Goal: Task Accomplishment & Management: Manage account settings

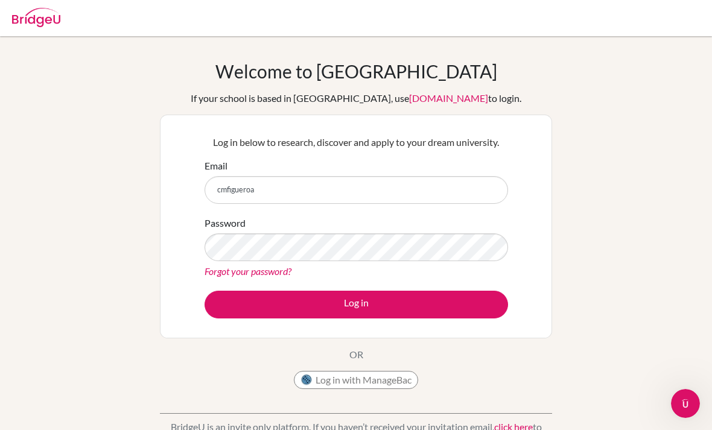
click at [292, 189] on input "cmfigueroa" at bounding box center [357, 190] width 304 height 28
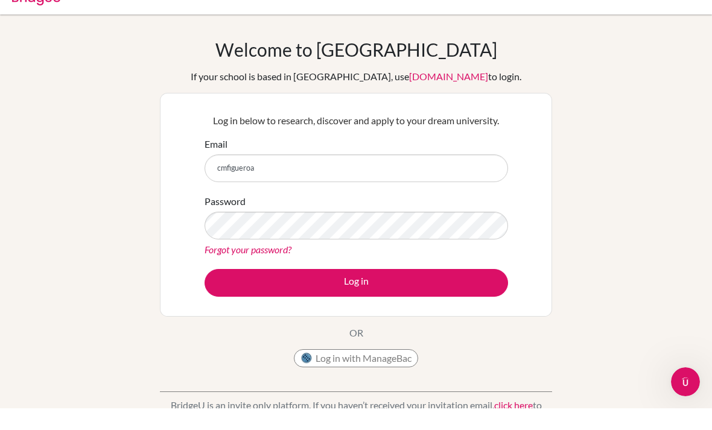
scroll to position [22, 0]
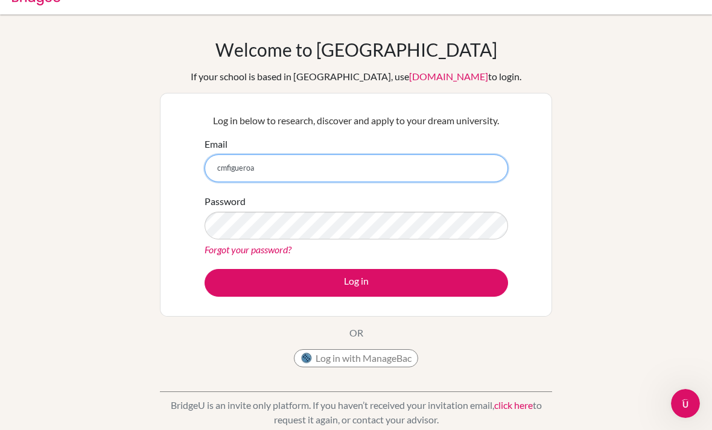
type input "[EMAIL_ADDRESS][DOMAIN_NAME]"
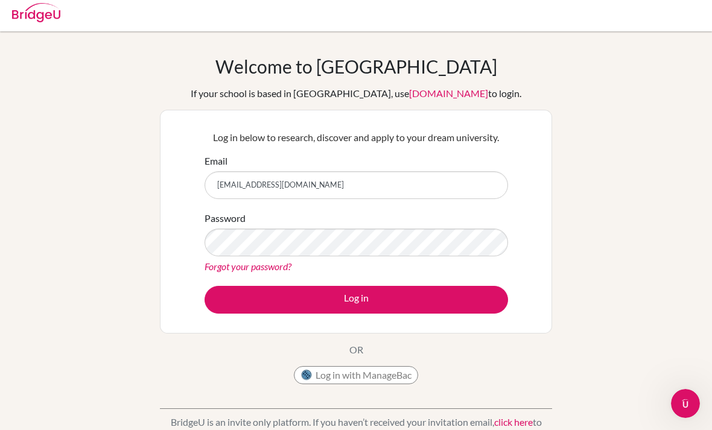
scroll to position [4, 0]
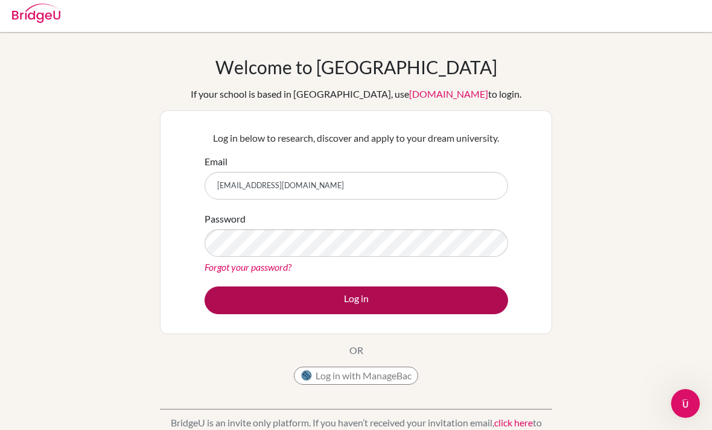
click at [363, 290] on button "Log in" at bounding box center [357, 301] width 304 height 28
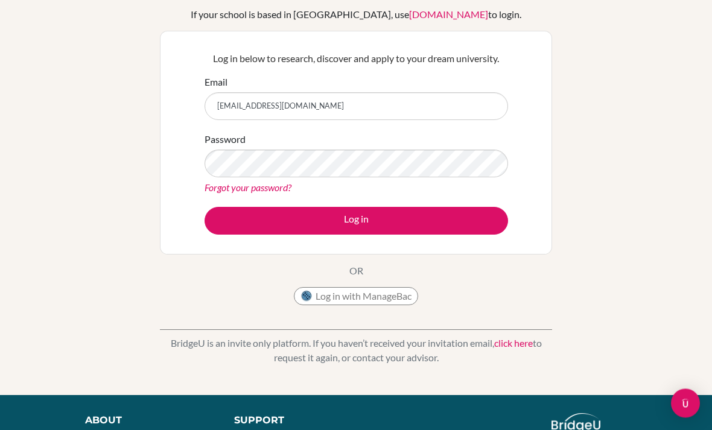
scroll to position [84, 0]
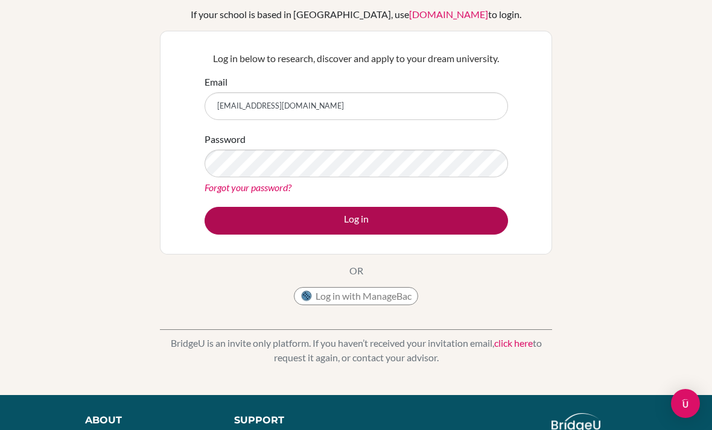
click at [369, 227] on button "Log in" at bounding box center [357, 221] width 304 height 28
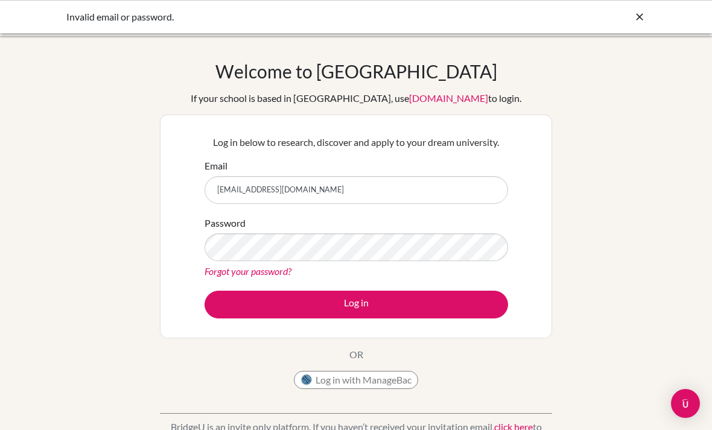
scroll to position [83, 0]
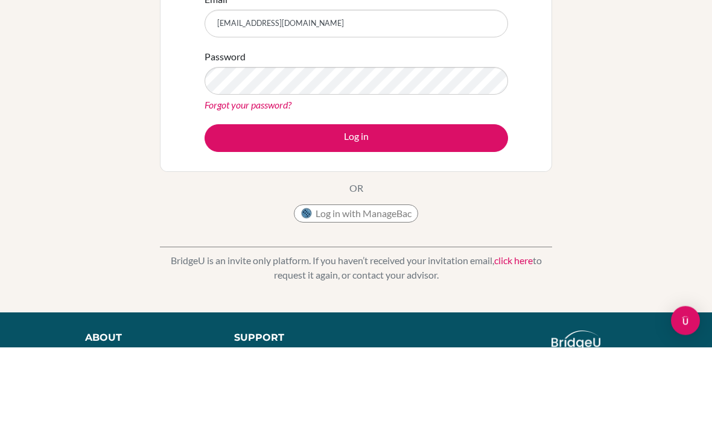
click at [356, 221] on button "Log in" at bounding box center [357, 222] width 304 height 28
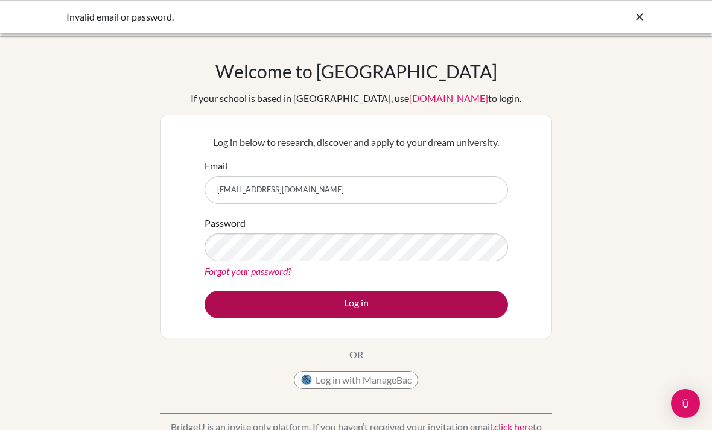
click at [339, 303] on button "Log in" at bounding box center [357, 305] width 304 height 28
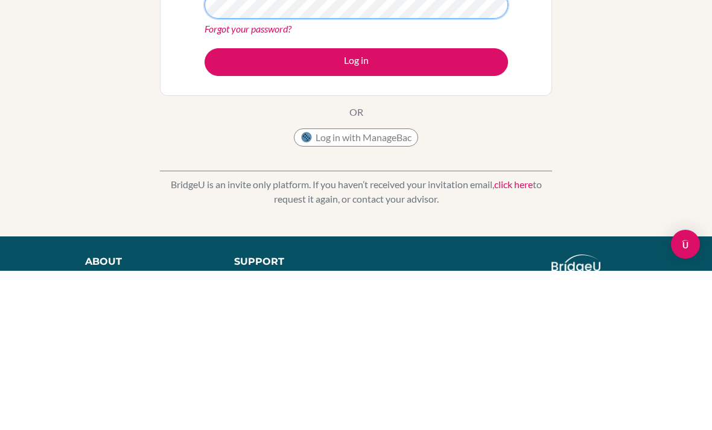
scroll to position [159, 0]
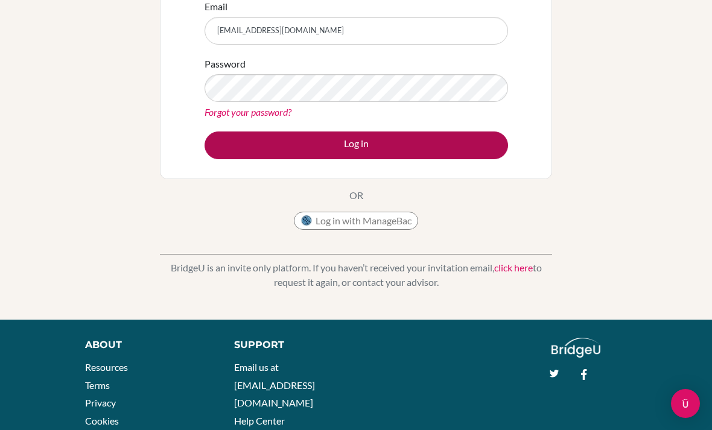
click at [463, 143] on button "Log in" at bounding box center [357, 146] width 304 height 28
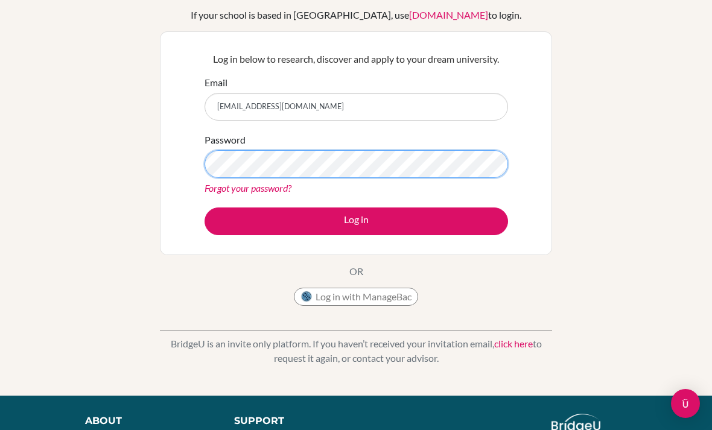
scroll to position [83, 0]
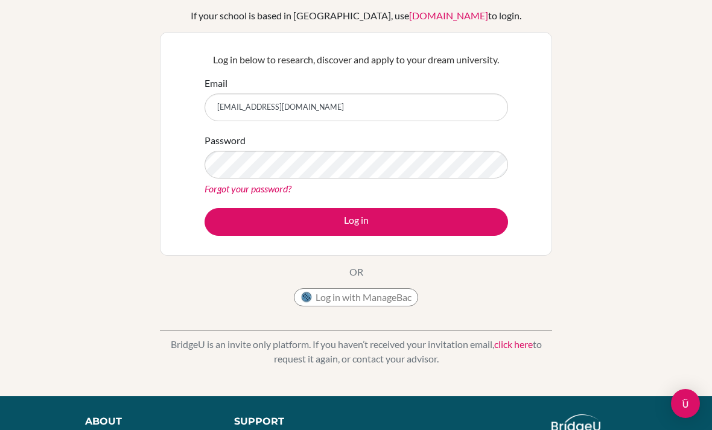
click at [270, 185] on link "Forgot your password?" at bounding box center [248, 188] width 87 height 11
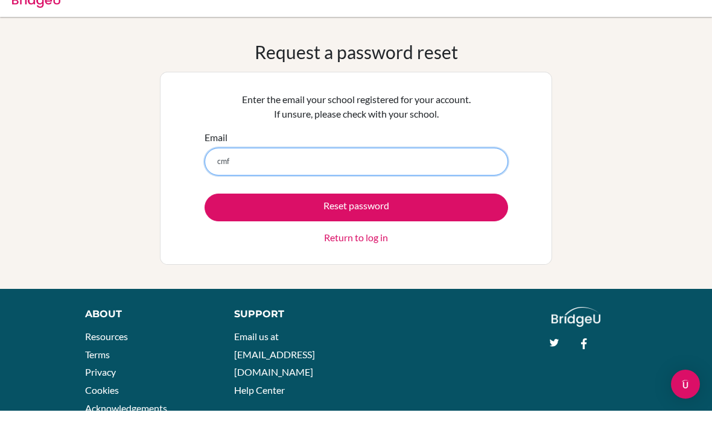
click at [333, 170] on input "cmf" at bounding box center [357, 181] width 304 height 28
click at [352, 167] on input "cmf" at bounding box center [357, 181] width 304 height 28
click at [312, 167] on input "cmf" at bounding box center [357, 181] width 304 height 28
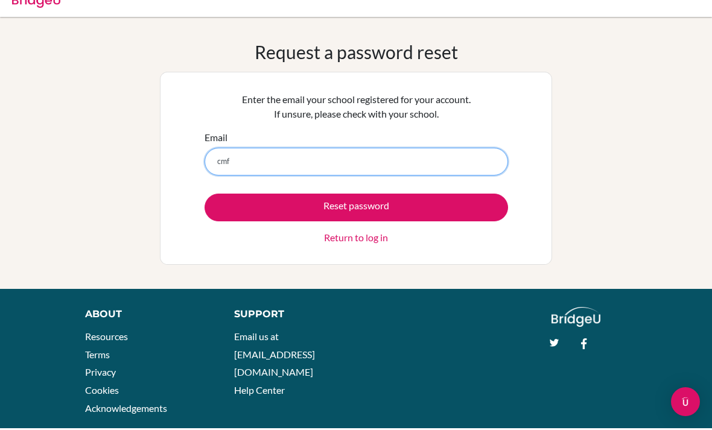
scroll to position [19, 0]
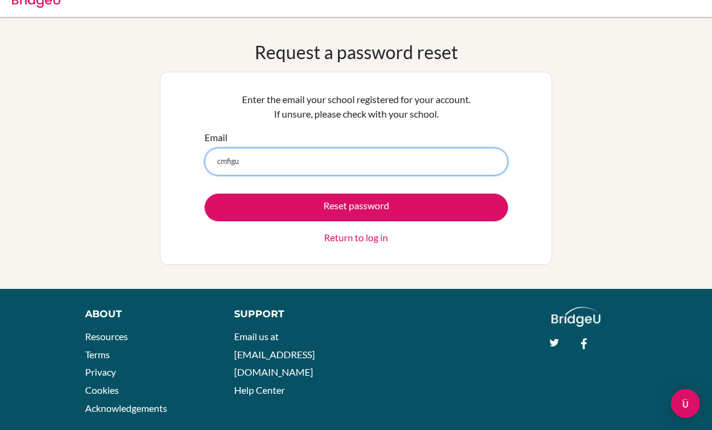
click at [317, 169] on input "cmfigu" at bounding box center [357, 162] width 304 height 28
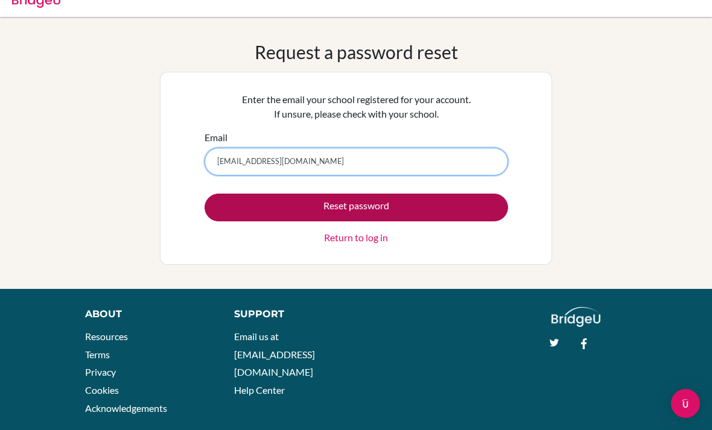
type input "[EMAIL_ADDRESS][DOMAIN_NAME]"
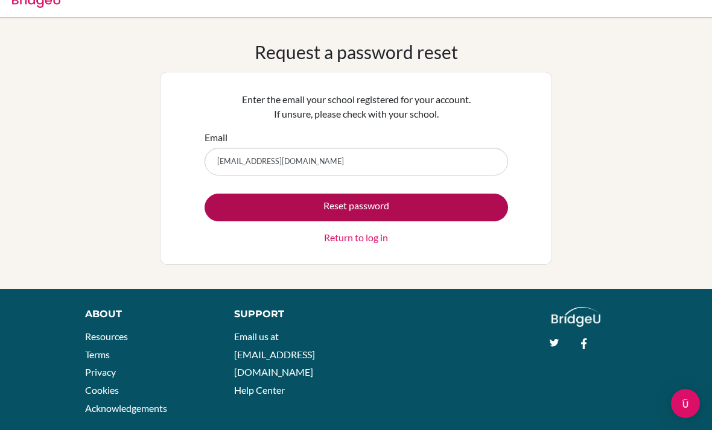
click at [293, 212] on button "Reset password" at bounding box center [357, 208] width 304 height 28
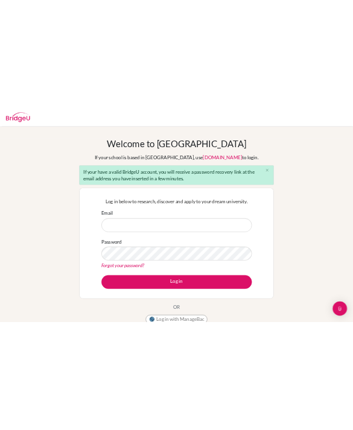
scroll to position [129, 0]
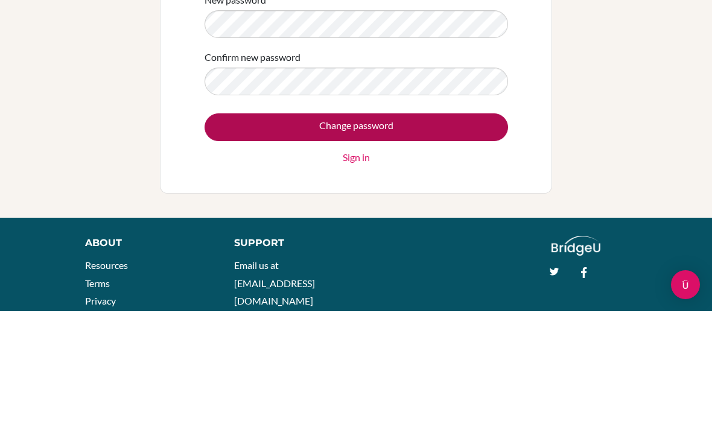
click at [412, 232] on input "Change password" at bounding box center [357, 246] width 304 height 28
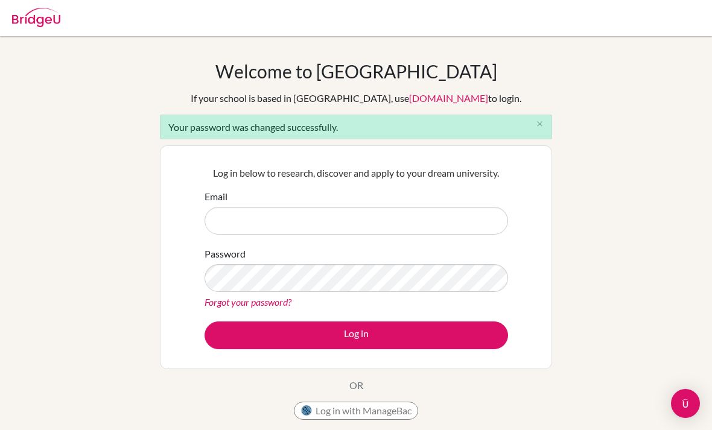
scroll to position [14, 0]
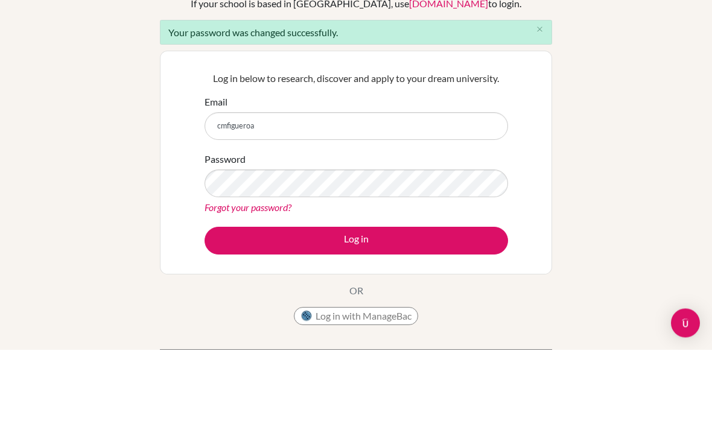
click at [324, 193] on input "cmfigueroa" at bounding box center [357, 207] width 304 height 28
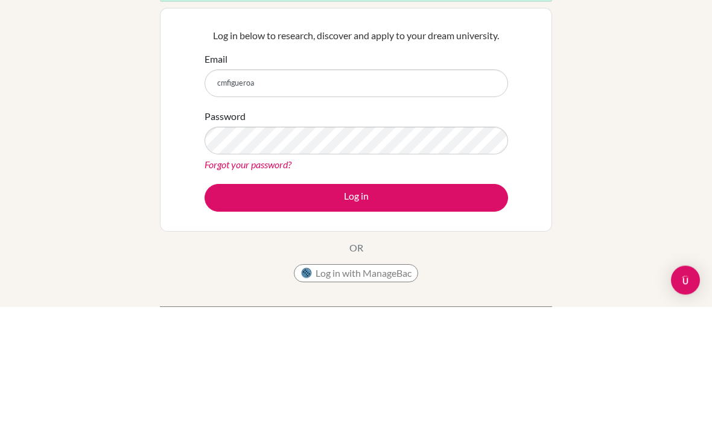
click at [315, 193] on input "cmfigueroa" at bounding box center [357, 207] width 304 height 28
click at [345, 193] on input "cmfigueroa" at bounding box center [357, 207] width 304 height 28
click at [366, 193] on input "cmfigueroa" at bounding box center [357, 207] width 304 height 28
click at [383, 193] on input "cmfigueroa" at bounding box center [357, 207] width 304 height 28
click at [330, 193] on input "cmfigueroa" at bounding box center [357, 207] width 304 height 28
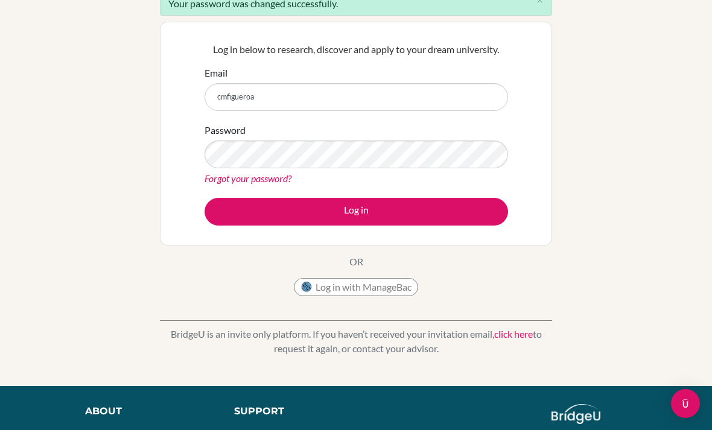
scroll to position [123, 0]
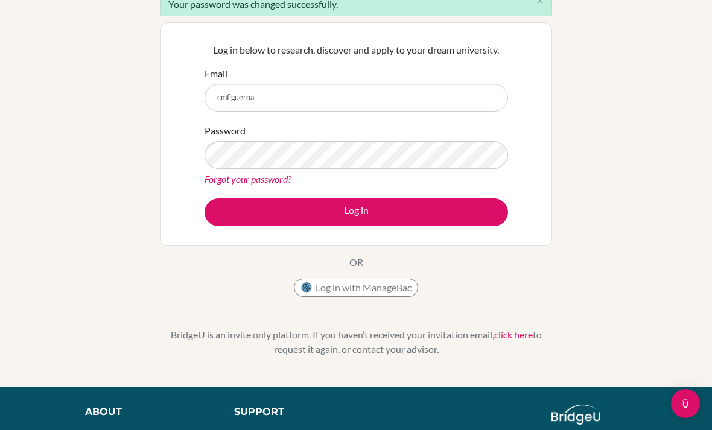
click at [322, 78] on div "Email cmfigueroa" at bounding box center [357, 88] width 304 height 45
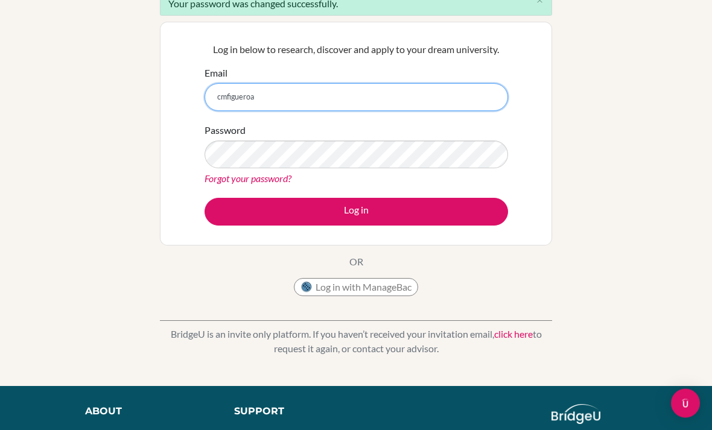
click at [318, 94] on input "cmfigueroa" at bounding box center [357, 98] width 304 height 28
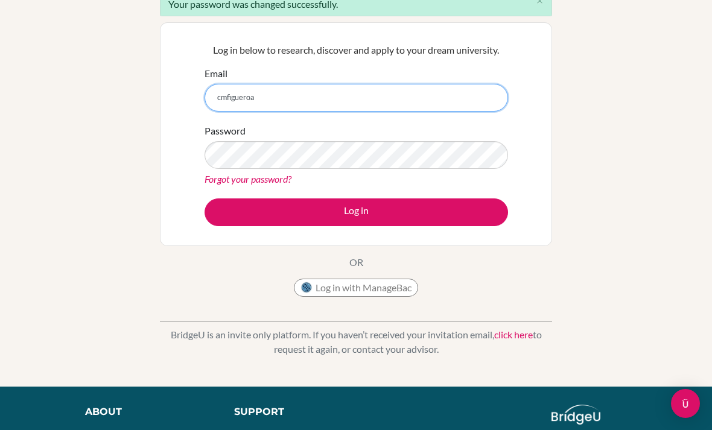
click at [281, 100] on input "cmfigueroa" at bounding box center [357, 98] width 304 height 28
type input "[EMAIL_ADDRESS][DOMAIN_NAME]"
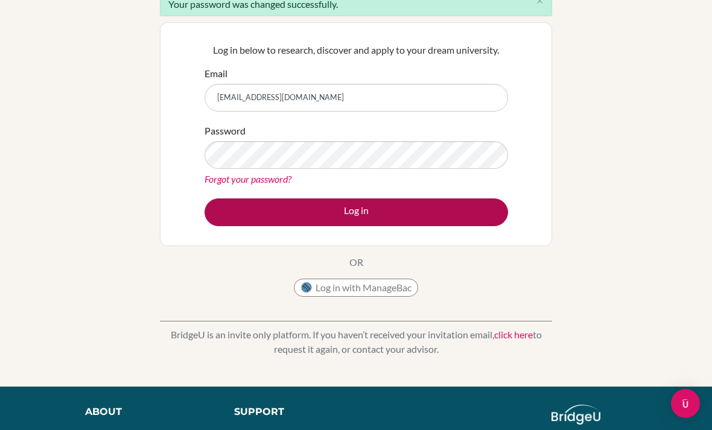
click at [391, 213] on button "Log in" at bounding box center [357, 213] width 304 height 28
